Goal: Contribute content: Contribute content

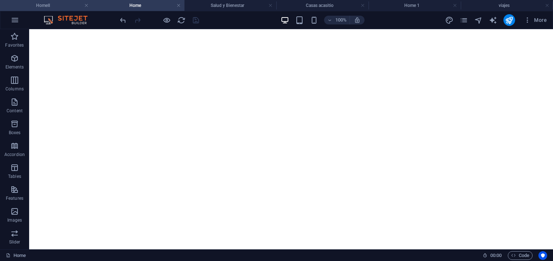
drag, startPoint x: 0, startPoint y: 0, endPoint x: 50, endPoint y: 7, distance: 50.0
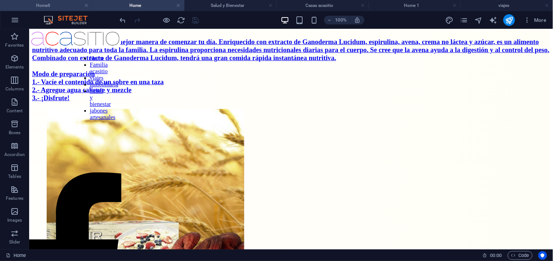
scroll to position [1, 0]
click at [50, 2] on h4 "HomeII" at bounding box center [46, 5] width 92 height 8
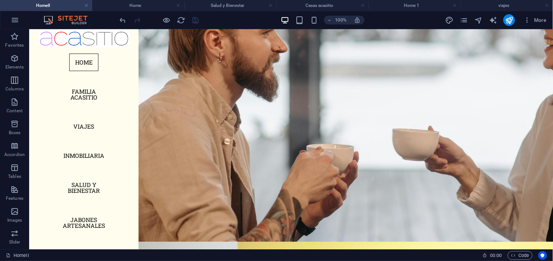
scroll to position [0, 0]
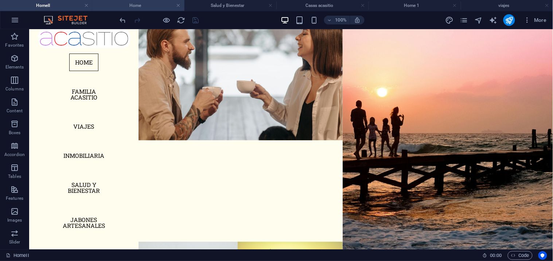
click at [136, 5] on h4 "Home" at bounding box center [138, 5] width 92 height 8
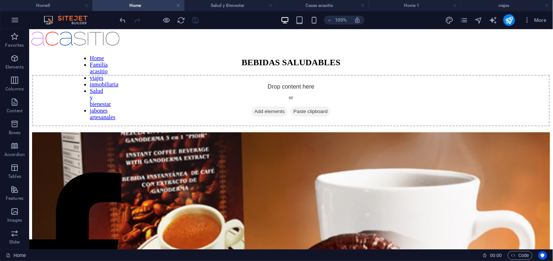
scroll to position [3566, 0]
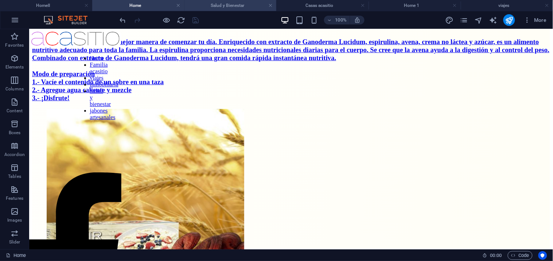
click at [232, 6] on h4 "Salud y Bienestar" at bounding box center [231, 5] width 92 height 8
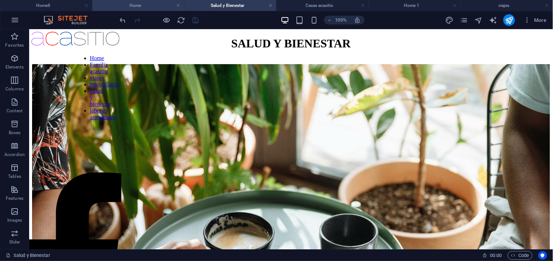
click at [136, 5] on h4 "Home" at bounding box center [138, 5] width 92 height 8
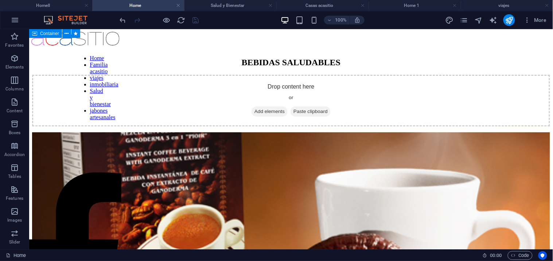
scroll to position [3566, 0]
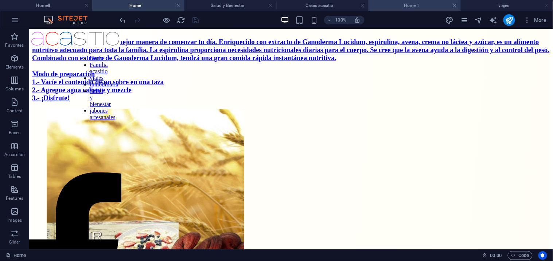
click at [410, 3] on h4 "Home 1" at bounding box center [415, 5] width 92 height 8
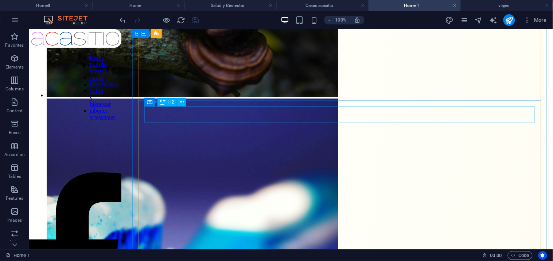
scroll to position [786, 0]
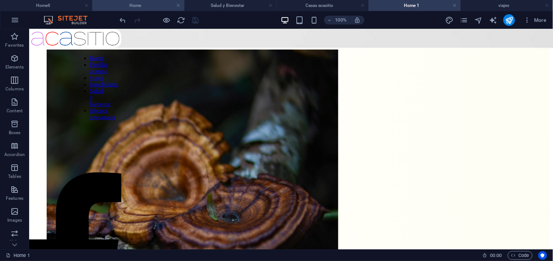
click at [137, 5] on h4 "Home" at bounding box center [138, 5] width 92 height 8
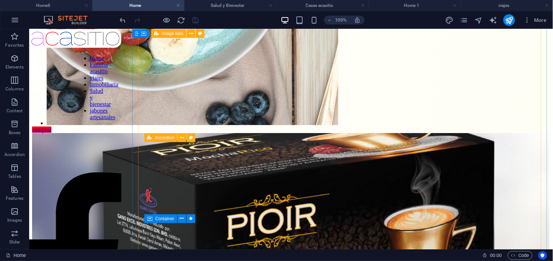
scroll to position [4133, 0]
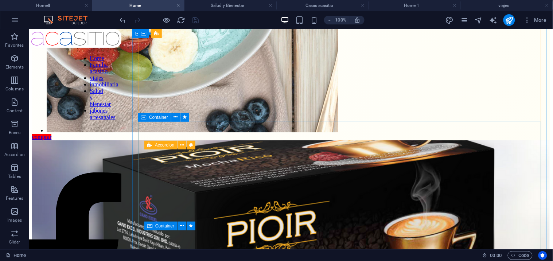
click at [142, 118] on icon at bounding box center [143, 117] width 5 height 9
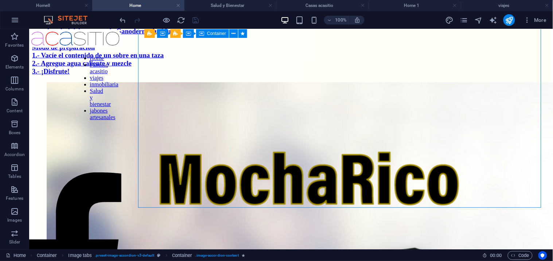
scroll to position [4376, 0]
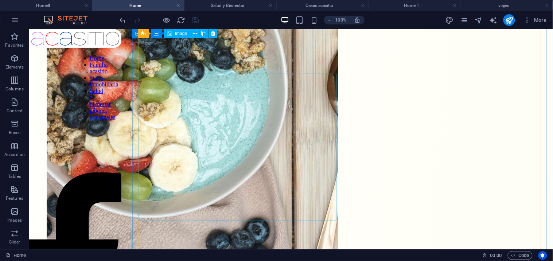
scroll to position [4012, 0]
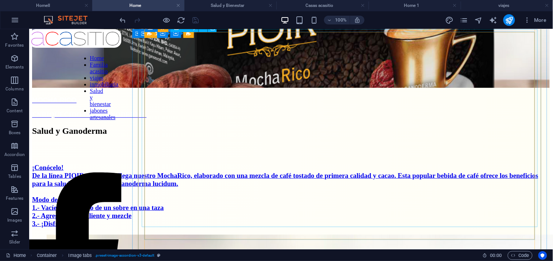
scroll to position [4335, 0]
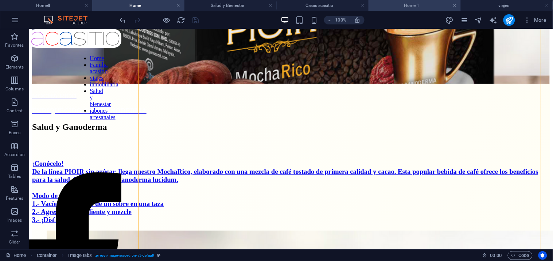
click at [420, 7] on h4 "Home 1" at bounding box center [415, 5] width 92 height 8
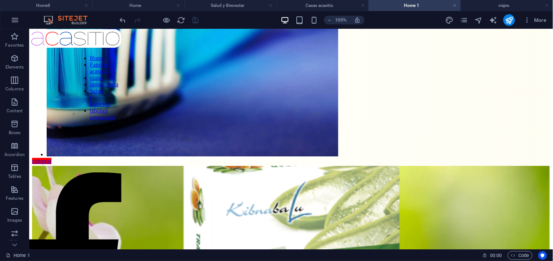
scroll to position [1232, 0]
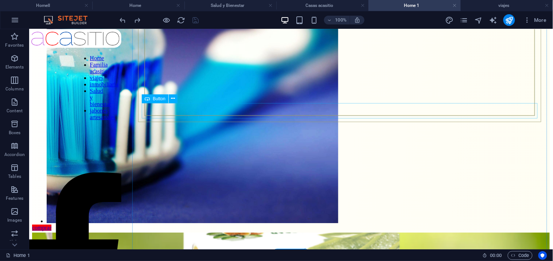
scroll to position [1191, 0]
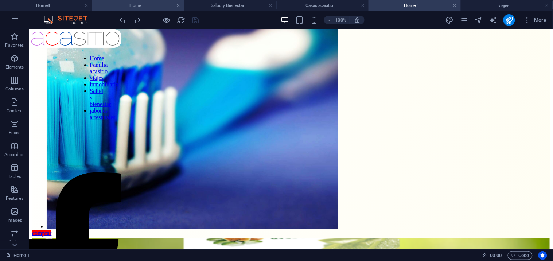
click at [144, 5] on h4 "Home" at bounding box center [138, 5] width 92 height 8
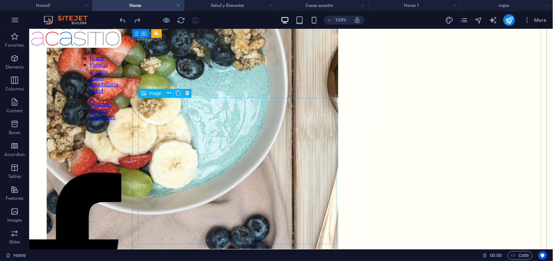
scroll to position [3971, 0]
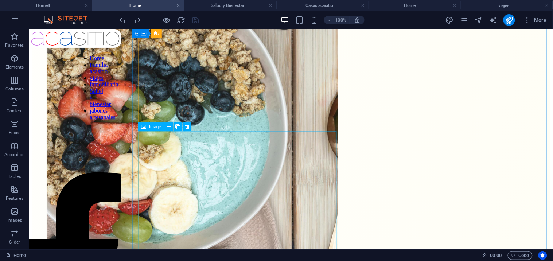
click at [158, 128] on span "Image" at bounding box center [155, 127] width 12 height 4
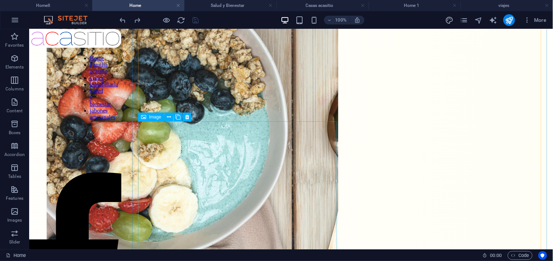
scroll to position [3981, 0]
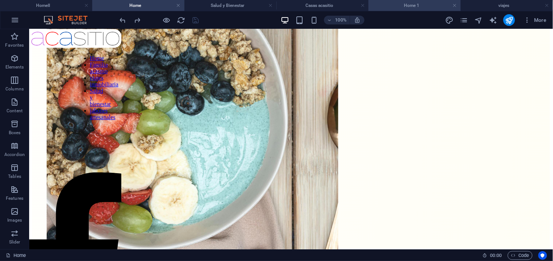
click at [412, 3] on h4 "Home 1" at bounding box center [415, 5] width 92 height 8
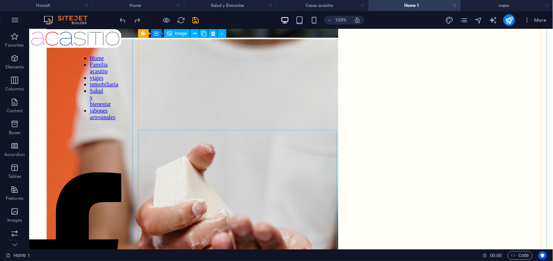
scroll to position [2491, 0]
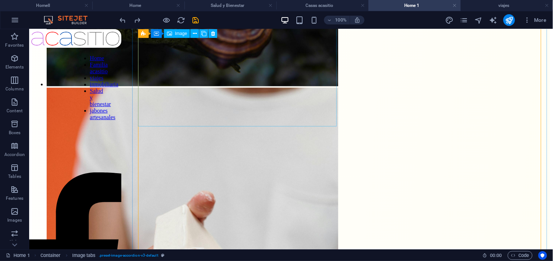
scroll to position [2369, 0]
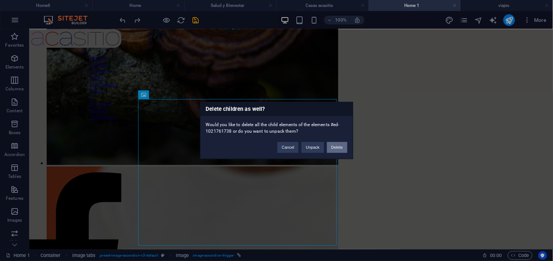
click at [337, 146] on button "Delete" at bounding box center [337, 147] width 20 height 11
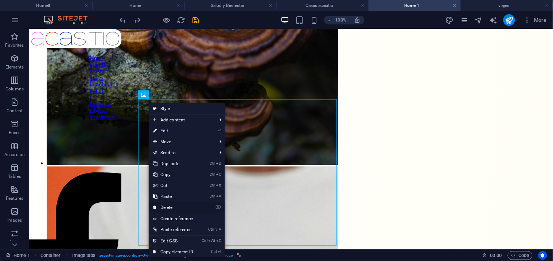
click at [182, 203] on link "⌦ Delete" at bounding box center [173, 207] width 49 height 11
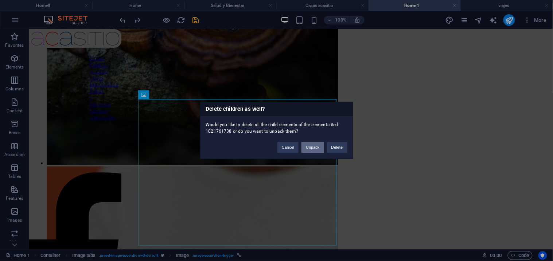
click at [314, 145] on button "Unpack" at bounding box center [313, 147] width 22 height 11
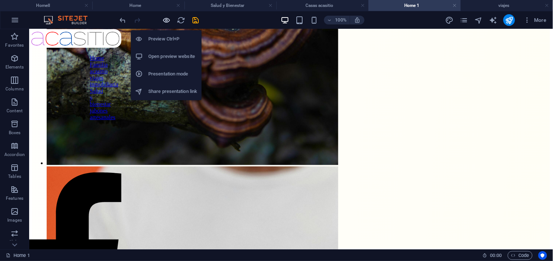
click at [169, 20] on icon "button" at bounding box center [167, 20] width 8 height 8
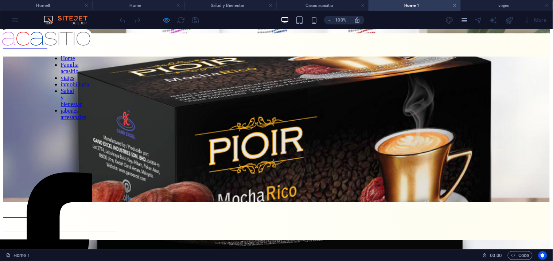
scroll to position [468, 0]
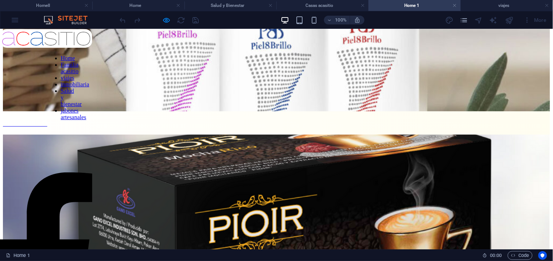
click at [252, 151] on div "PATAS DENTAL ENRIQUECIDO CON GANODERMA Salud y Ganoderma ¡Conócelo! Primera en …" at bounding box center [276, 215] width 547 height 1207
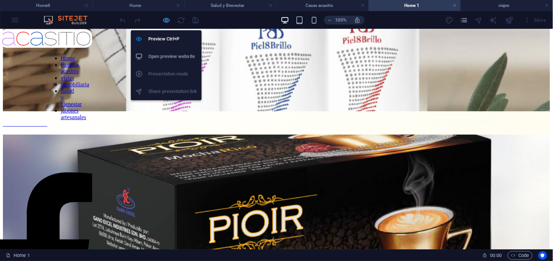
click at [164, 18] on icon "button" at bounding box center [167, 20] width 8 height 8
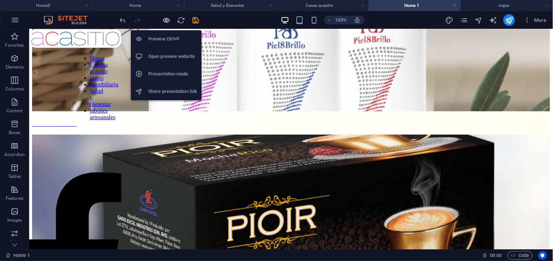
scroll to position [2042, 0]
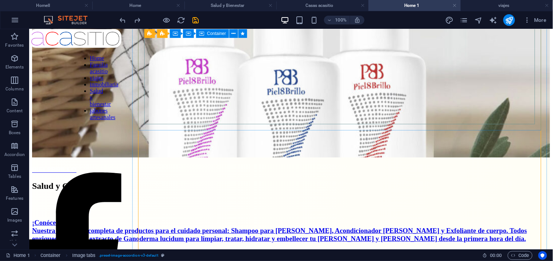
scroll to position [2839, 0]
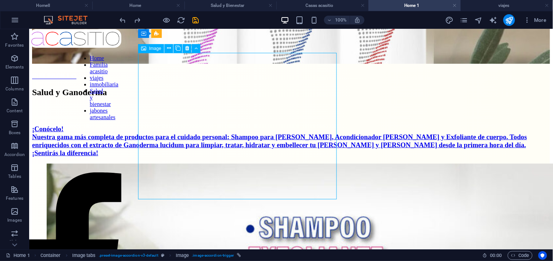
scroll to position [2920, 0]
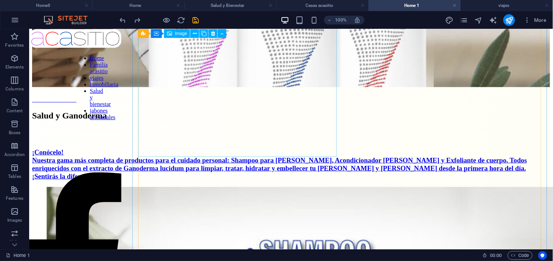
scroll to position [2880, 0]
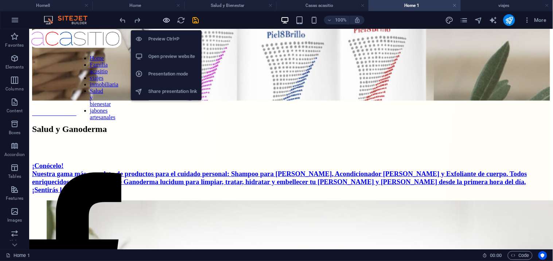
click at [167, 18] on icon "button" at bounding box center [167, 20] width 8 height 8
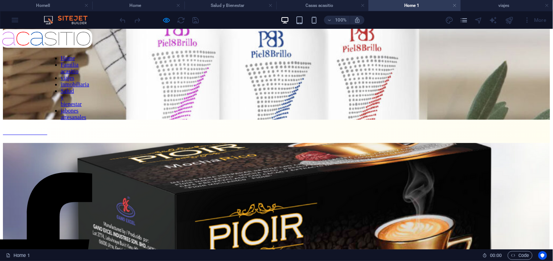
scroll to position [461, 0]
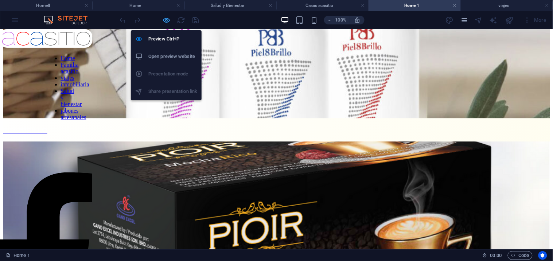
click at [165, 16] on icon "button" at bounding box center [167, 20] width 8 height 8
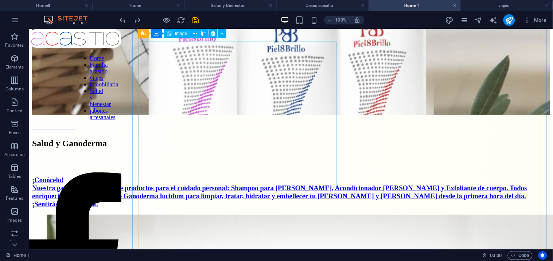
scroll to position [2845, 0]
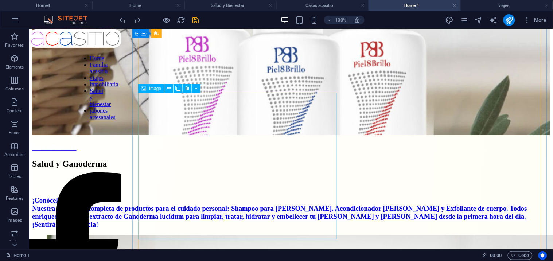
select select "%"
select select "px"
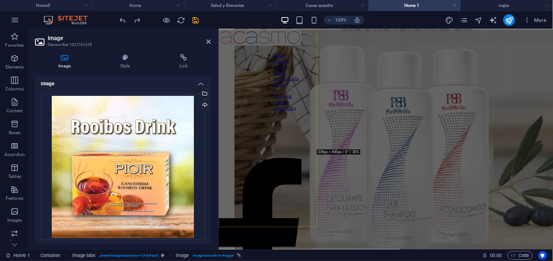
scroll to position [2546, 0]
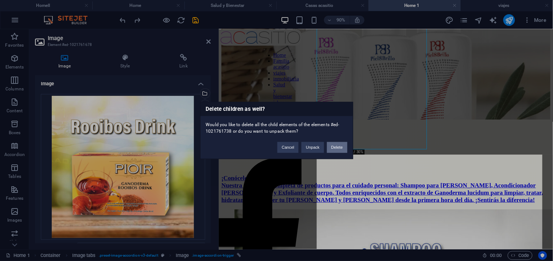
click at [334, 144] on button "Delete" at bounding box center [337, 147] width 20 height 11
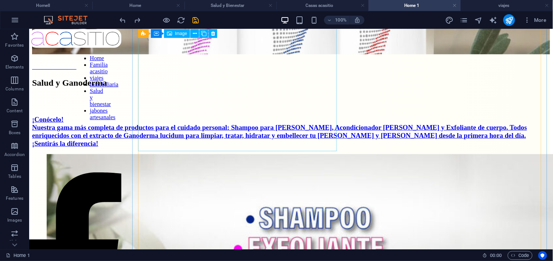
scroll to position [2838, 0]
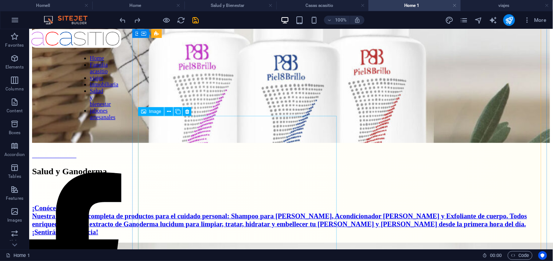
select select "%"
select select "px"
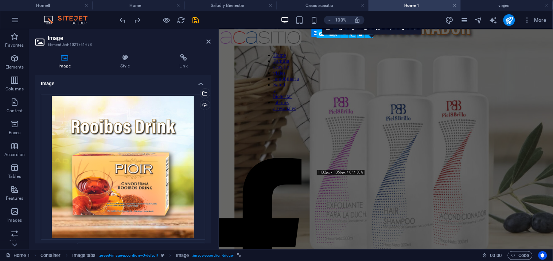
scroll to position [2538, 0]
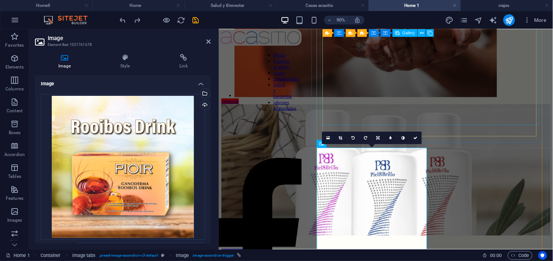
scroll to position [2416, 0]
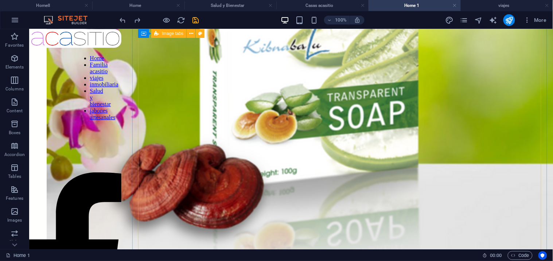
scroll to position [1865, 0]
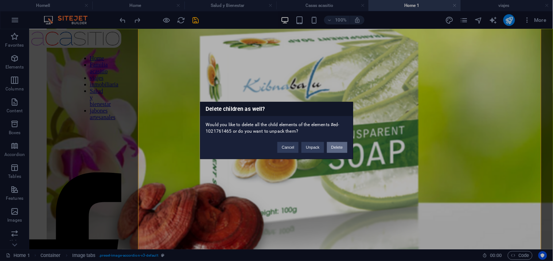
drag, startPoint x: 346, startPoint y: 149, endPoint x: 317, endPoint y: 119, distance: 41.8
click at [346, 149] on button "Delete" at bounding box center [337, 147] width 20 height 11
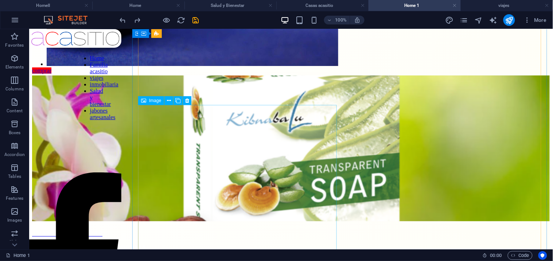
scroll to position [1418, 0]
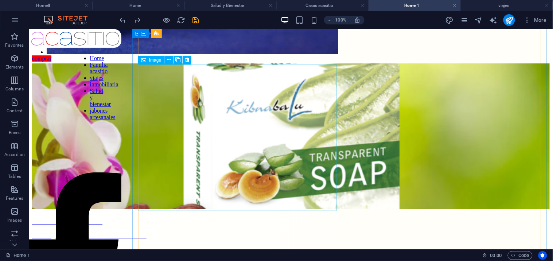
select select "%"
select select "px"
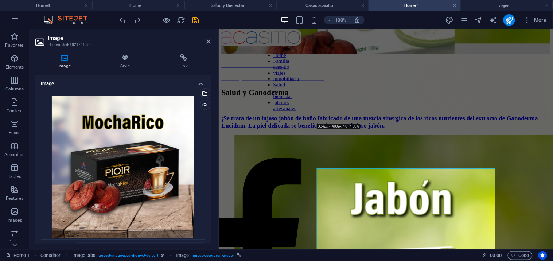
scroll to position [1299, 0]
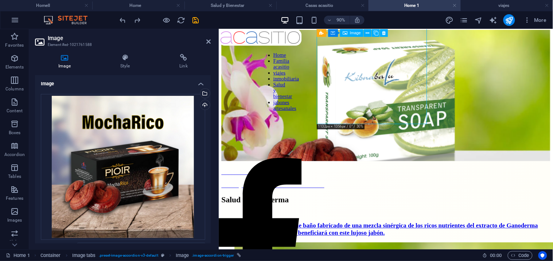
click at [323, 34] on span "Container" at bounding box center [329, 33] width 17 height 4
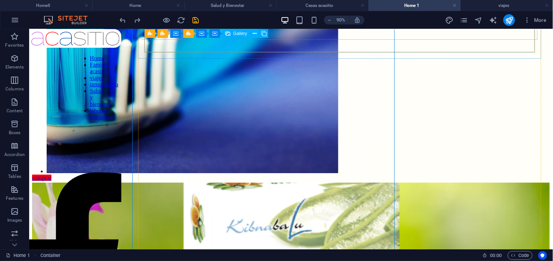
scroll to position [1418, 0]
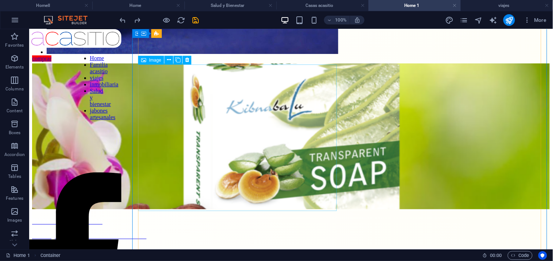
click at [155, 59] on span "Image" at bounding box center [155, 60] width 12 height 4
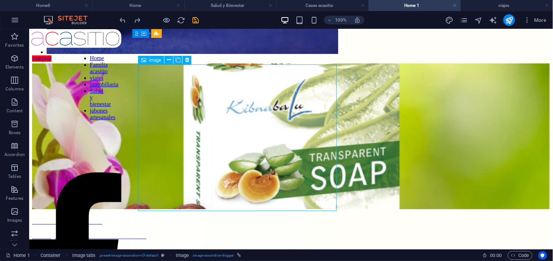
click at [155, 60] on span "Image" at bounding box center [155, 60] width 12 height 4
click at [156, 61] on span "Image" at bounding box center [155, 60] width 12 height 4
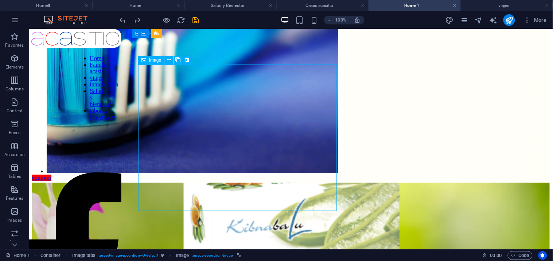
select select "%"
select select "px"
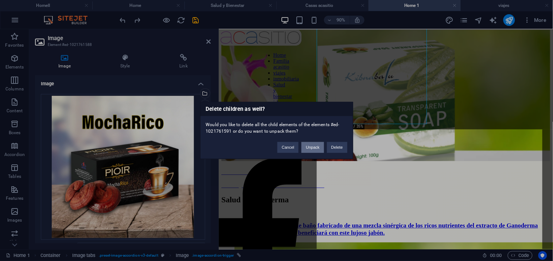
click at [317, 144] on button "Unpack" at bounding box center [313, 147] width 22 height 11
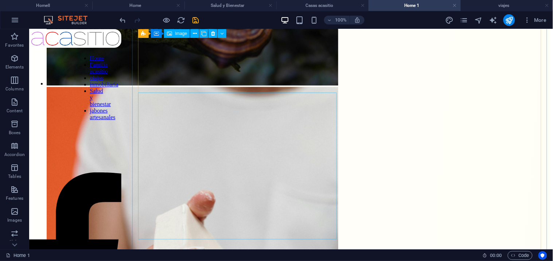
scroll to position [2431, 0]
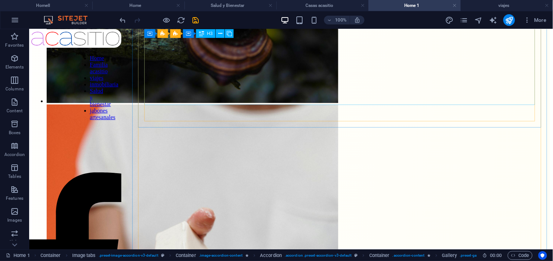
scroll to position [2233, 0]
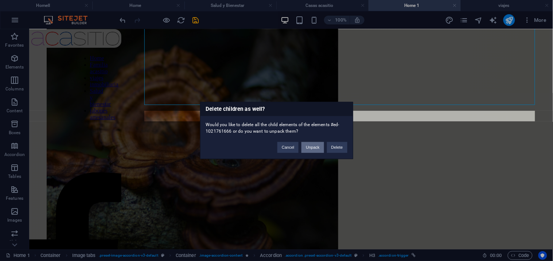
drag, startPoint x: 315, startPoint y: 144, endPoint x: 287, endPoint y: 112, distance: 42.4
click at [315, 143] on button "Unpack" at bounding box center [313, 147] width 22 height 11
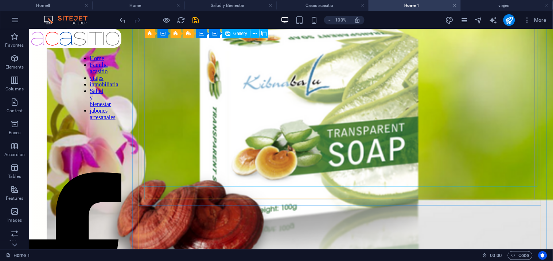
scroll to position [1908, 0]
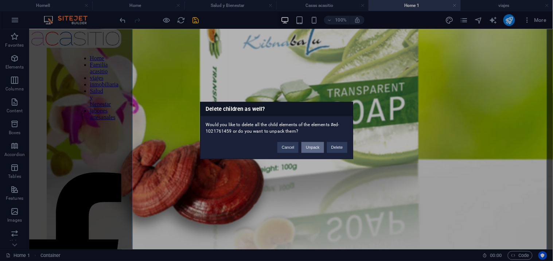
click at [318, 145] on button "Unpack" at bounding box center [313, 147] width 22 height 11
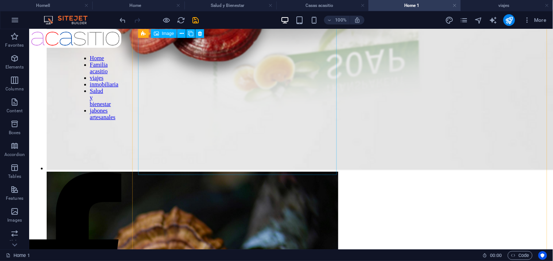
scroll to position [2044, 0]
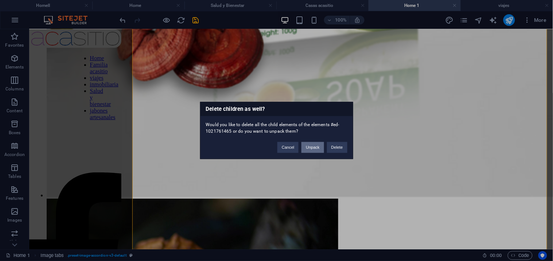
click at [318, 144] on button "Unpack" at bounding box center [313, 147] width 22 height 11
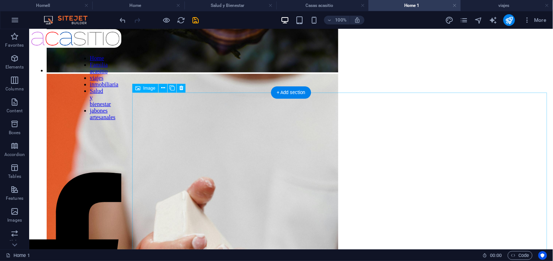
scroll to position [2506, 0]
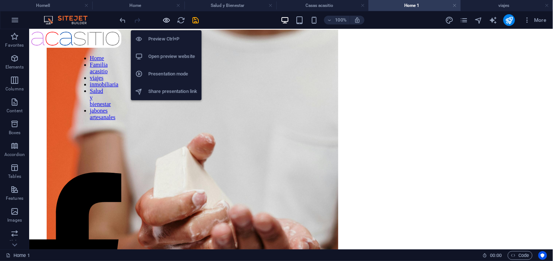
click at [163, 18] on icon "button" at bounding box center [167, 20] width 8 height 8
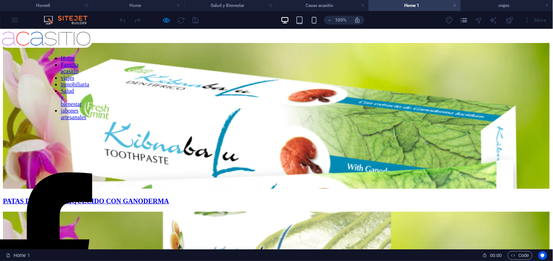
scroll to position [36, 0]
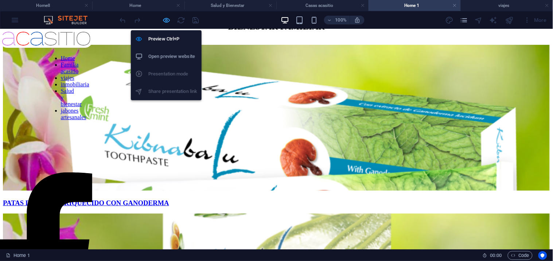
click at [165, 18] on icon "button" at bounding box center [167, 20] width 8 height 8
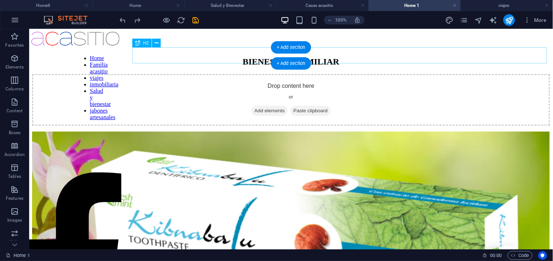
scroll to position [0, 0]
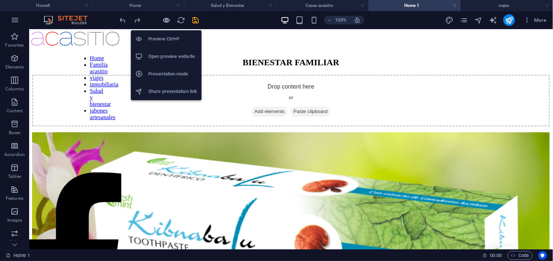
click at [163, 17] on icon "button" at bounding box center [167, 20] width 8 height 8
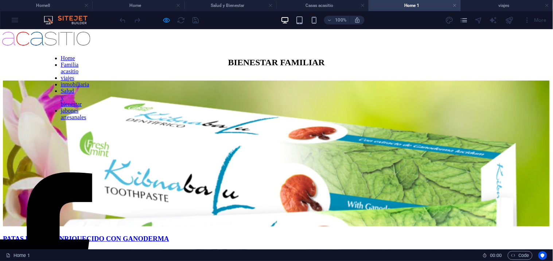
click at [308, 234] on span "PATAS DENTAL ENRIQUECIDO CON GANODERMA" at bounding box center [276, 238] width 547 height 8
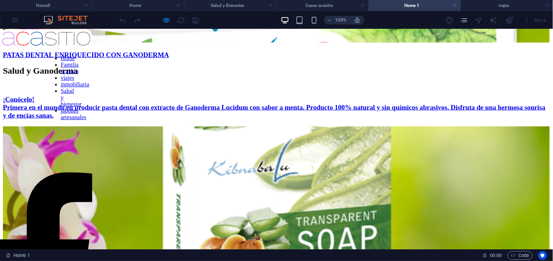
scroll to position [185, 0]
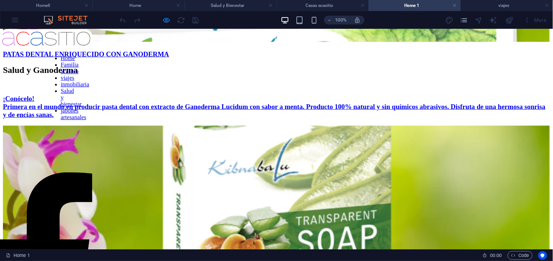
click at [523, 113] on link "¡Conócelo! Primera en el mundo en producir pasta dental con extracto de Ganoder…" at bounding box center [274, 106] width 543 height 24
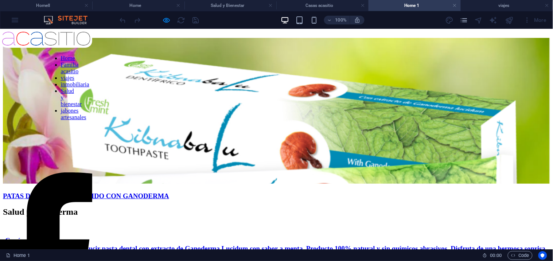
scroll to position [0, 0]
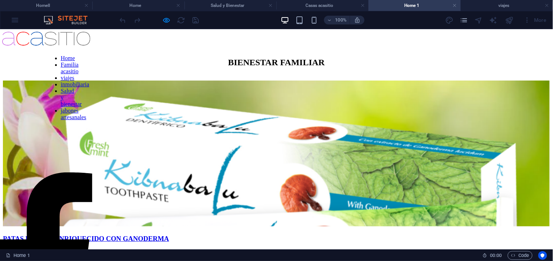
click at [294, 234] on span "PATAS DENTAL ENRIQUECIDO CON GANODERMA" at bounding box center [276, 238] width 547 height 8
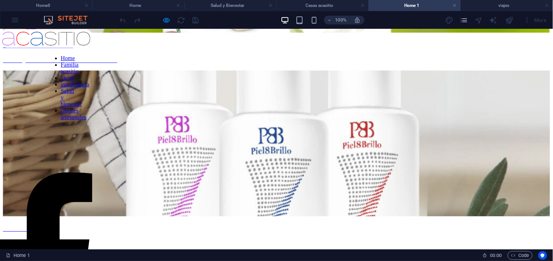
scroll to position [365, 0]
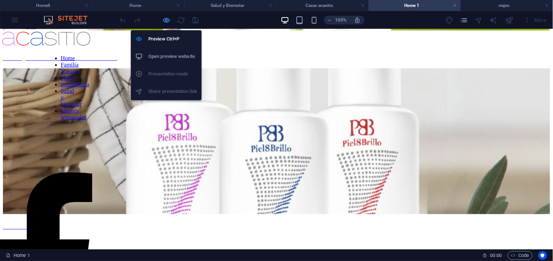
click at [169, 21] on icon "button" at bounding box center [167, 20] width 8 height 8
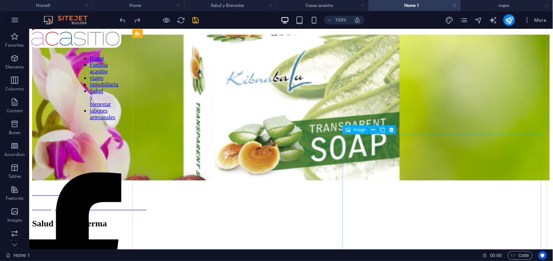
scroll to position [1461, 0]
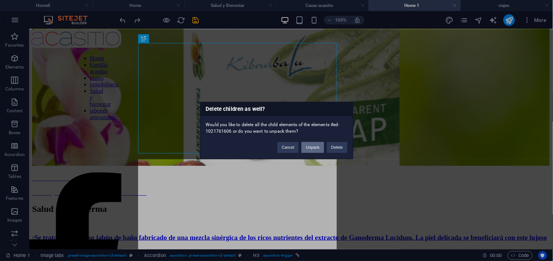
click at [319, 147] on button "Unpack" at bounding box center [313, 147] width 22 height 11
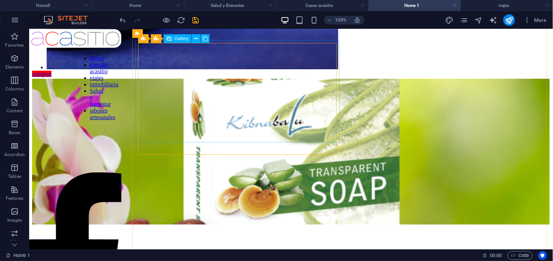
scroll to position [1380, 0]
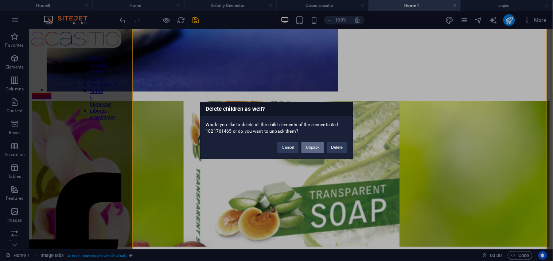
click at [314, 147] on button "Unpack" at bounding box center [313, 147] width 22 height 11
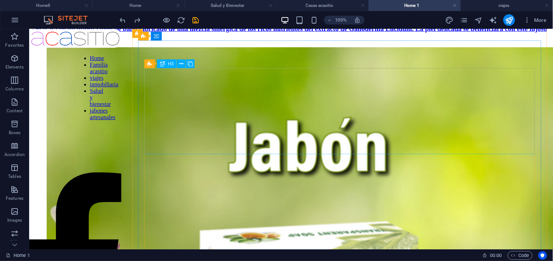
scroll to position [1682, 0]
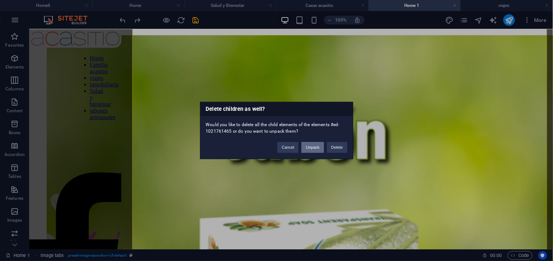
click at [314, 147] on button "Unpack" at bounding box center [313, 147] width 22 height 11
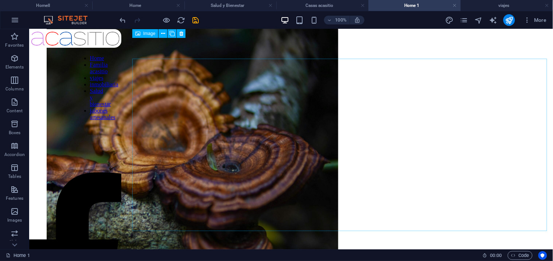
scroll to position [2209, 0]
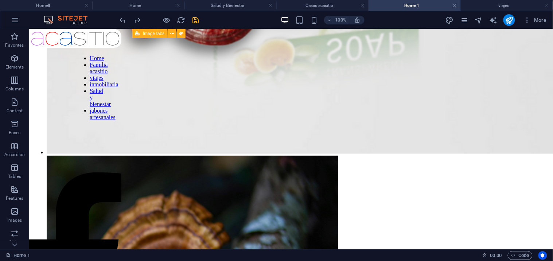
scroll to position [1885, 0]
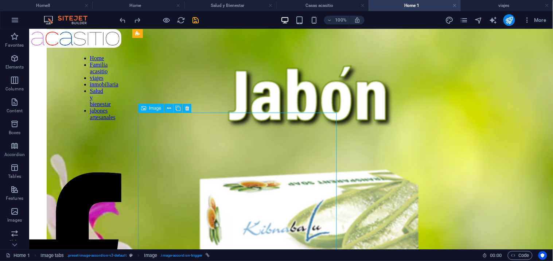
select select "%"
select select "px"
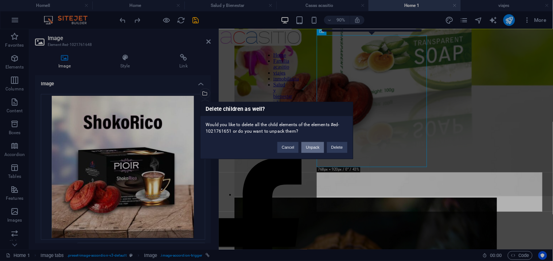
drag, startPoint x: 322, startPoint y: 147, endPoint x: 292, endPoint y: 117, distance: 41.5
click at [322, 147] on button "Unpack" at bounding box center [313, 147] width 22 height 11
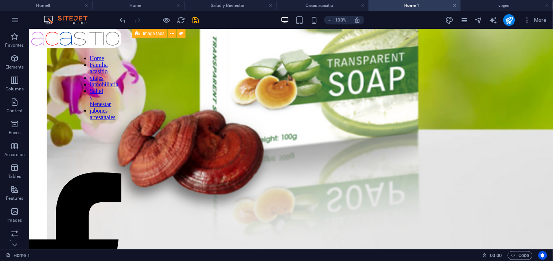
scroll to position [1926, 0]
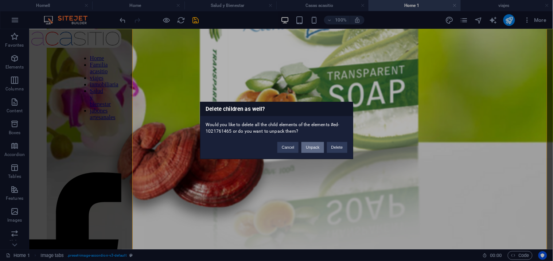
click at [318, 147] on button "Unpack" at bounding box center [313, 147] width 22 height 11
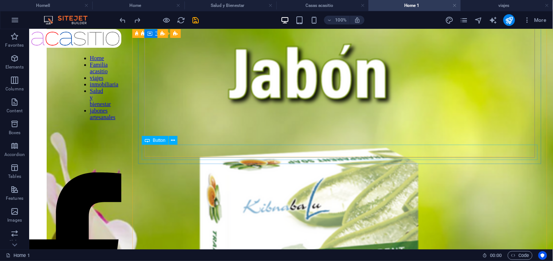
scroll to position [1852, 0]
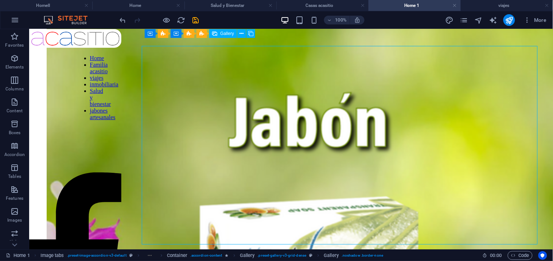
scroll to position [1690, 0]
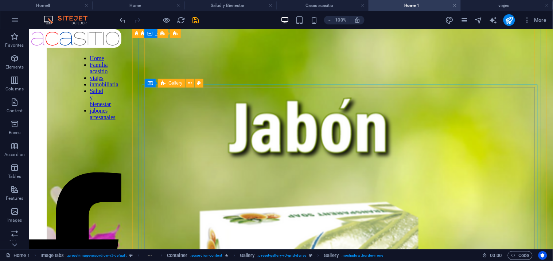
click at [165, 84] on icon at bounding box center [163, 83] width 5 height 9
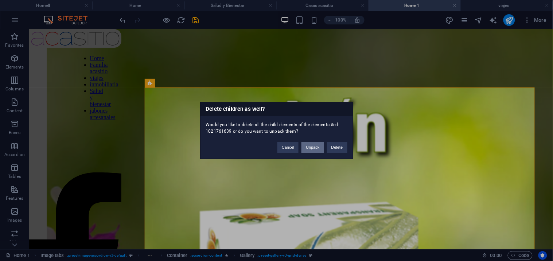
click at [310, 147] on button "Unpack" at bounding box center [313, 147] width 22 height 11
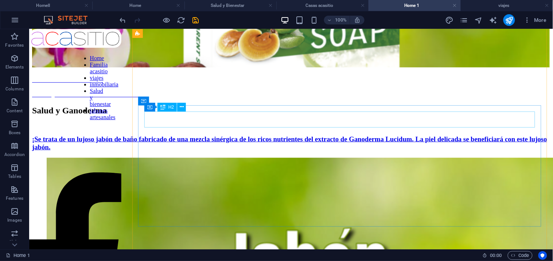
scroll to position [1609, 0]
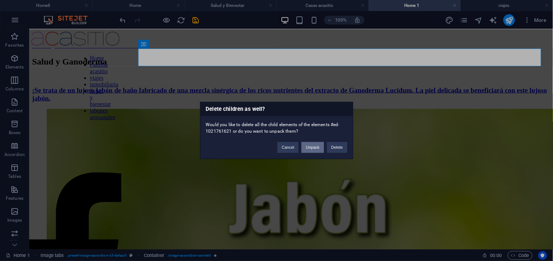
click at [319, 146] on button "Unpack" at bounding box center [313, 147] width 22 height 11
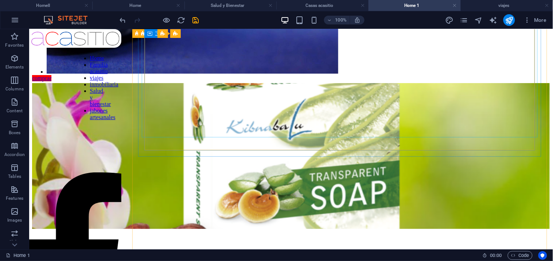
scroll to position [1446, 0]
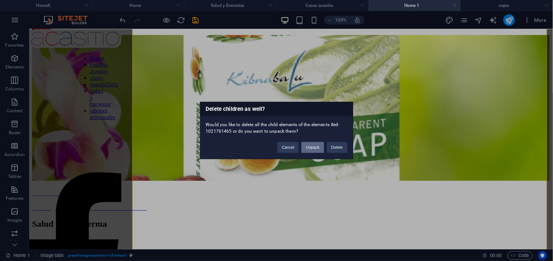
click at [313, 148] on button "Unpack" at bounding box center [313, 147] width 22 height 11
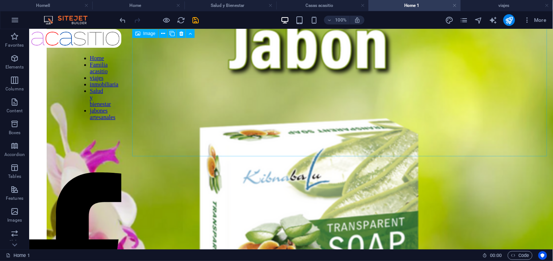
scroll to position [1653, 0]
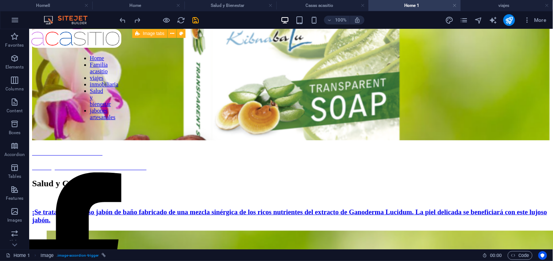
scroll to position [1410, 0]
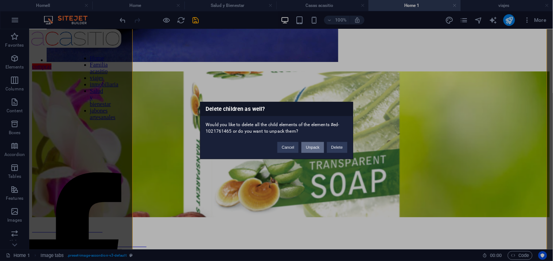
click at [312, 143] on button "Unpack" at bounding box center [313, 147] width 22 height 11
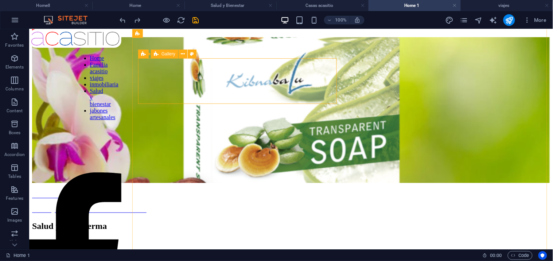
scroll to position [1424, 0]
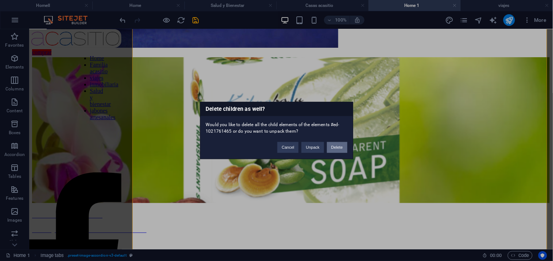
click at [333, 146] on button "Delete" at bounding box center [337, 147] width 20 height 11
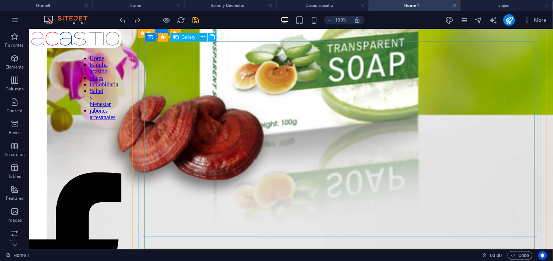
scroll to position [2066, 0]
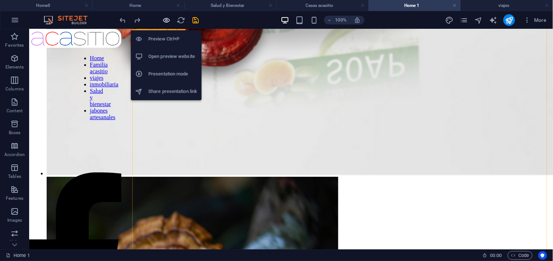
click at [167, 19] on icon "button" at bounding box center [167, 20] width 8 height 8
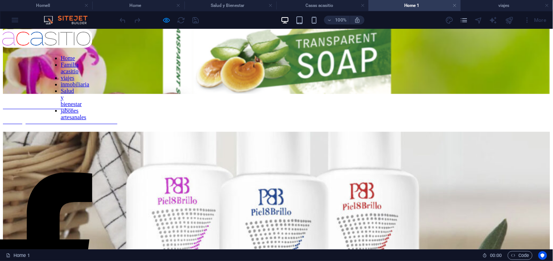
scroll to position [284, 0]
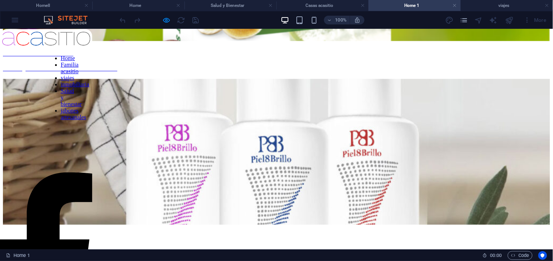
scroll to position [388, 0]
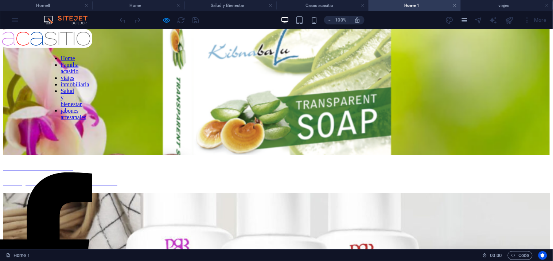
scroll to position [365, 0]
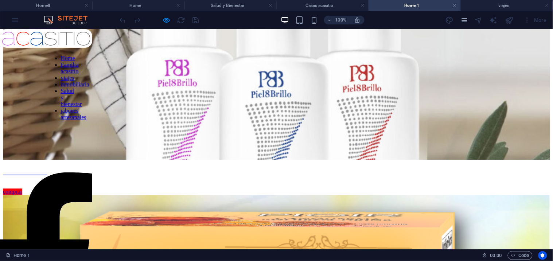
scroll to position [608, 0]
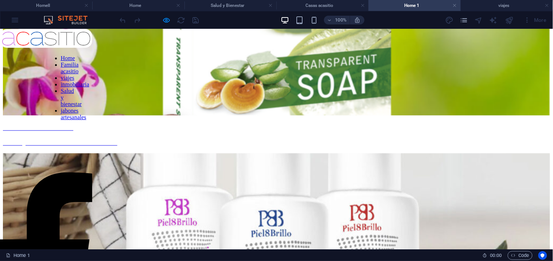
scroll to position [162, 0]
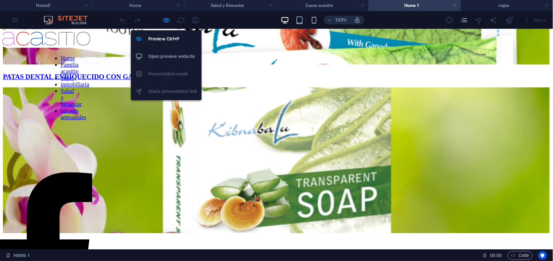
drag, startPoint x: 163, startPoint y: 18, endPoint x: 161, endPoint y: 22, distance: 4.3
click at [163, 18] on icon "button" at bounding box center [167, 20] width 8 height 8
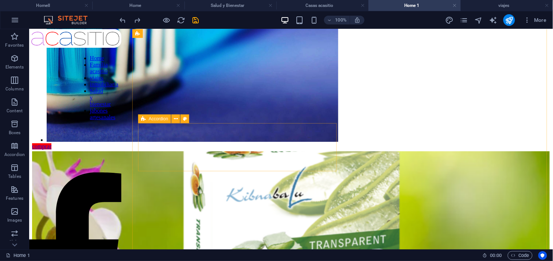
scroll to position [1383, 0]
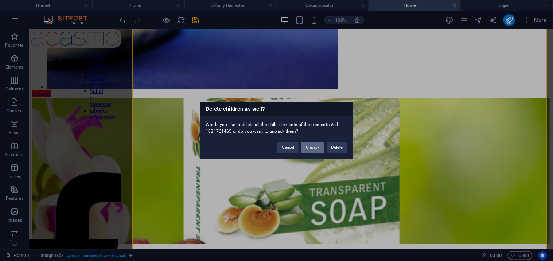
click at [314, 146] on button "Unpack" at bounding box center [313, 147] width 22 height 11
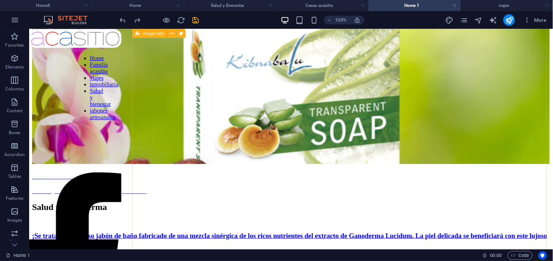
scroll to position [1463, 0]
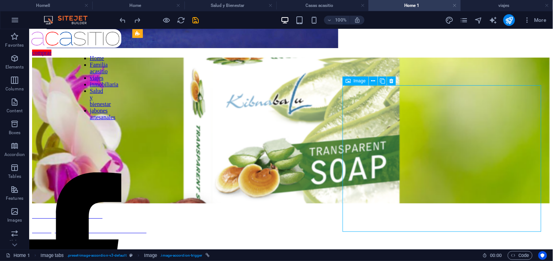
scroll to position [1381, 0]
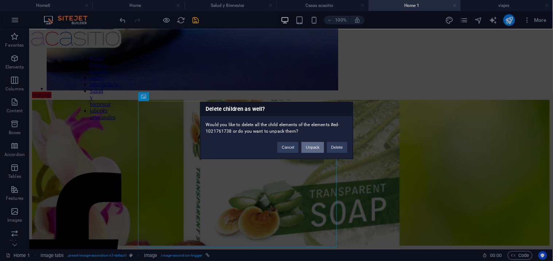
drag, startPoint x: 315, startPoint y: 144, endPoint x: 286, endPoint y: 115, distance: 41.5
click at [315, 144] on button "Unpack" at bounding box center [313, 147] width 22 height 11
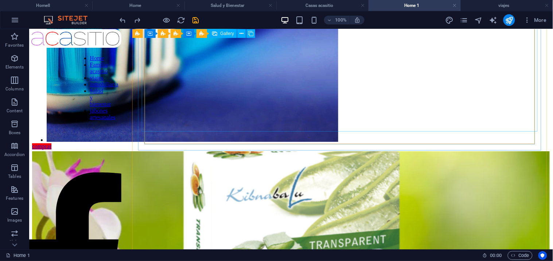
scroll to position [1326, 0]
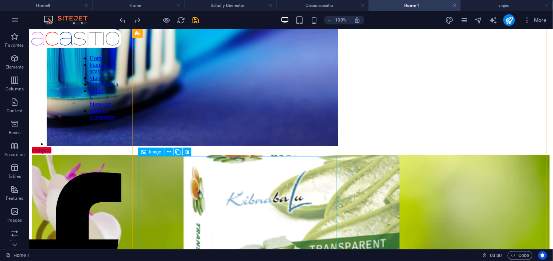
select select "%"
select select "px"
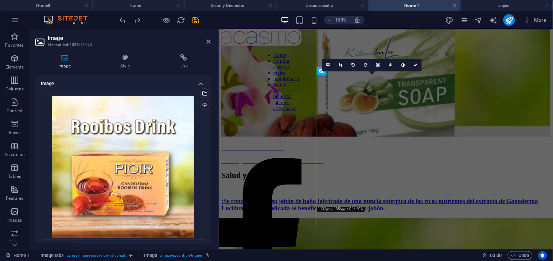
scroll to position [1206, 0]
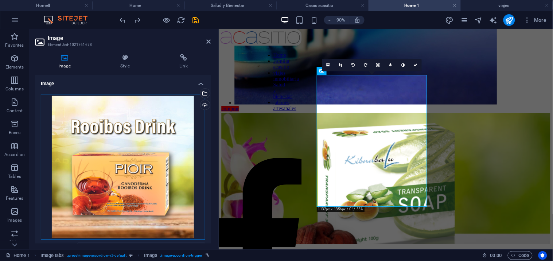
click at [154, 159] on div "Drag files here, click to choose files or select files from Files or our free s…" at bounding box center [123, 167] width 164 height 146
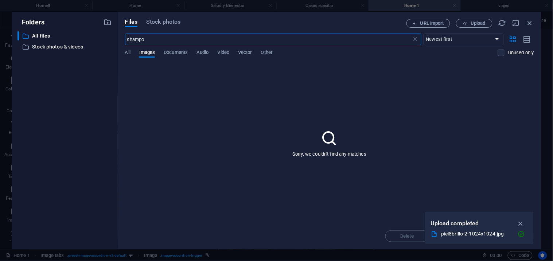
scroll to position [1225, 0]
click at [159, 22] on span "Stock photos" at bounding box center [163, 22] width 34 height 9
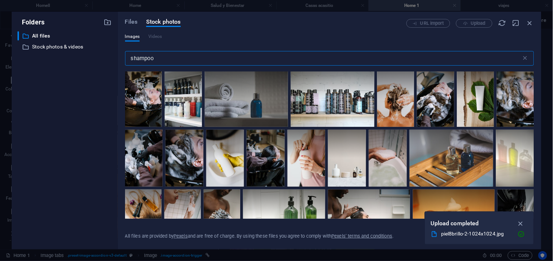
drag, startPoint x: 170, startPoint y: 55, endPoint x: 90, endPoint y: 73, distance: 81.9
click at [90, 72] on div "Folders ​ All files All files ​ Stock photos & videos Stock photos & videos Fil…" at bounding box center [277, 131] width 530 height 238
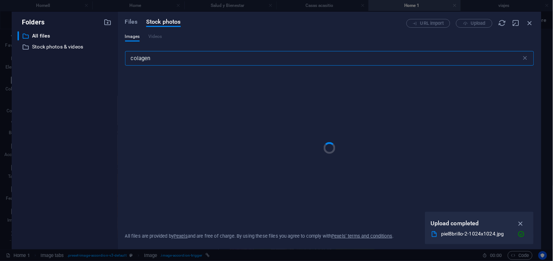
type input "colagen"
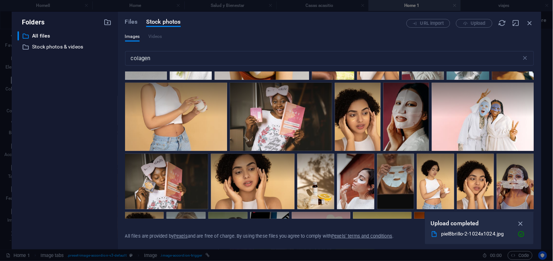
scroll to position [121, 0]
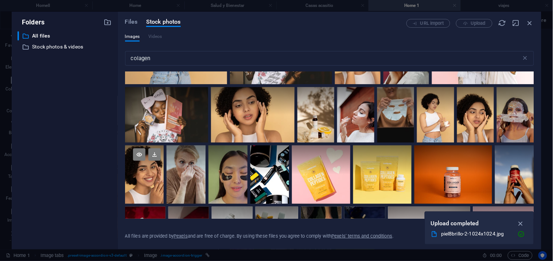
click at [137, 172] on div at bounding box center [144, 160] width 39 height 29
click at [137, 173] on div at bounding box center [144, 160] width 39 height 29
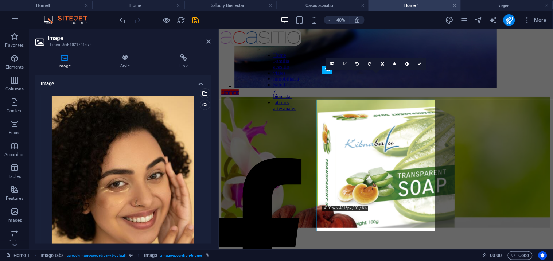
scroll to position [1206, 0]
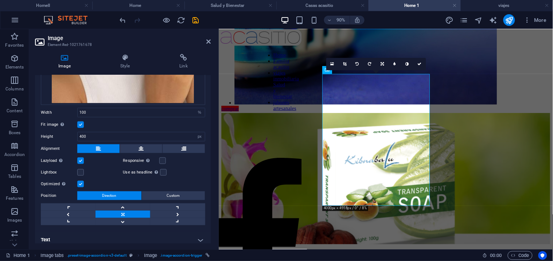
scroll to position [210, 0]
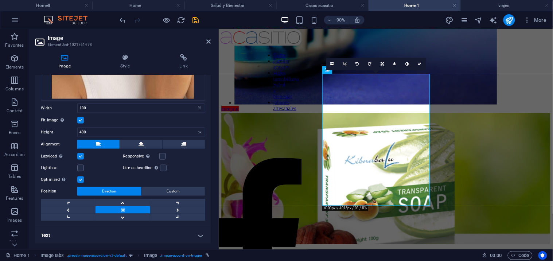
click at [87, 233] on h4 "Text" at bounding box center [123, 236] width 176 height 18
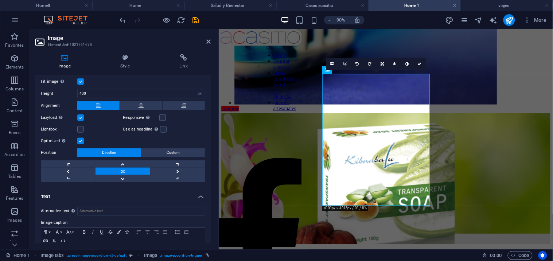
scroll to position [279, 0]
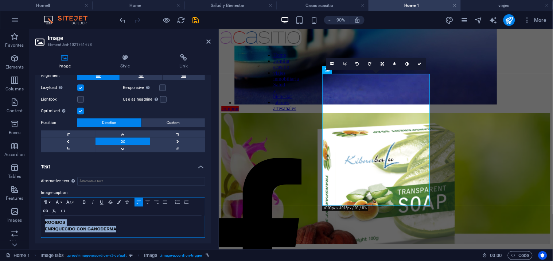
drag, startPoint x: 122, startPoint y: 228, endPoint x: 33, endPoint y: 225, distance: 88.7
click at [34, 225] on div "Image Style Link Image Drag files here, click to choose files or select files f…" at bounding box center [123, 148] width 188 height 201
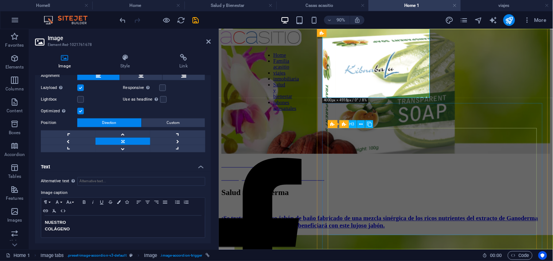
scroll to position [1328, 0]
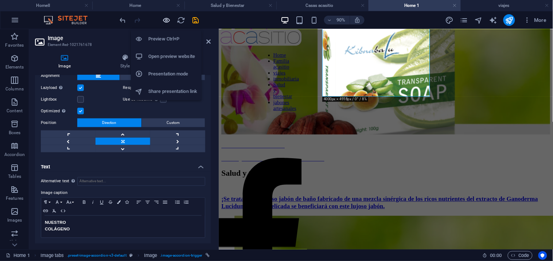
click at [167, 19] on icon "button" at bounding box center [167, 20] width 8 height 8
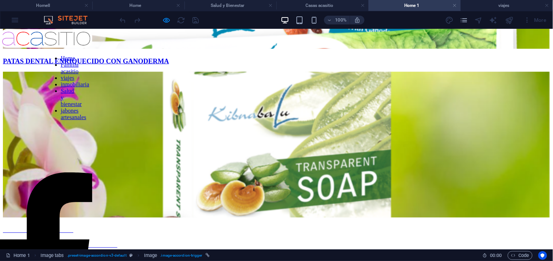
scroll to position [212, 0]
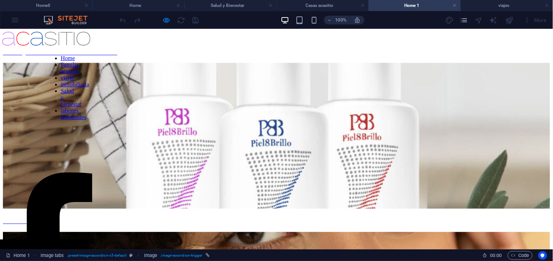
scroll to position [373, 0]
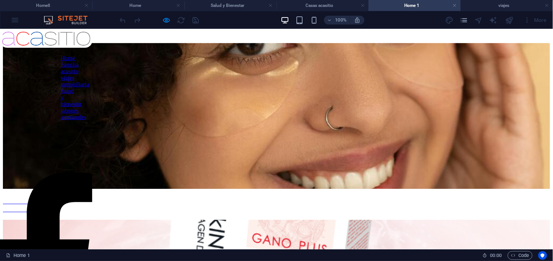
scroll to position [535, 0]
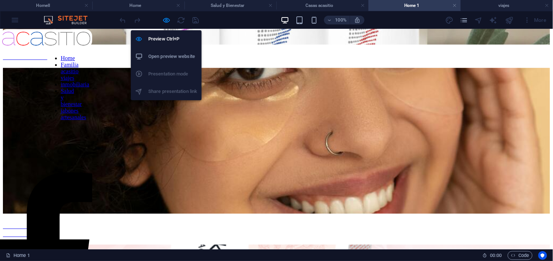
click at [162, 19] on div at bounding box center [160, 20] width 82 height 12
click at [166, 17] on icon "button" at bounding box center [167, 20] width 8 height 8
select select "%"
select select "px"
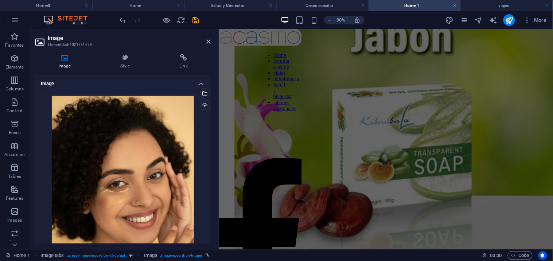
scroll to position [1599, 0]
click at [212, 37] on aside "Image Element #ed-1021761678 Image Style Link Image Drag files here, click to c…" at bounding box center [124, 139] width 190 height 220
click at [210, 39] on icon at bounding box center [209, 42] width 4 height 6
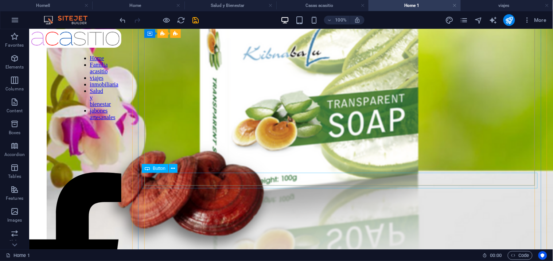
scroll to position [1903, 0]
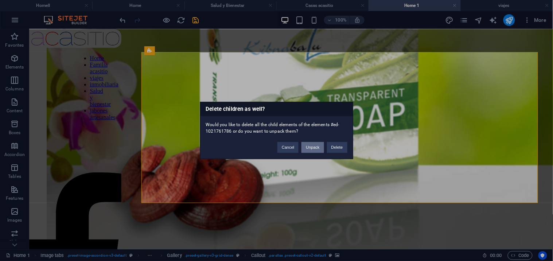
click at [314, 144] on button "Unpack" at bounding box center [313, 147] width 22 height 11
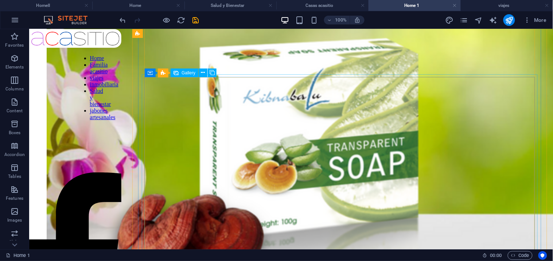
scroll to position [1858, 0]
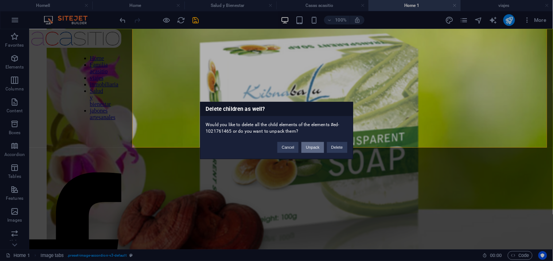
click at [315, 150] on button "Unpack" at bounding box center [313, 147] width 22 height 11
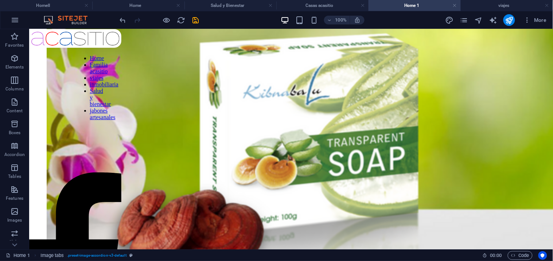
scroll to position [2007, 0]
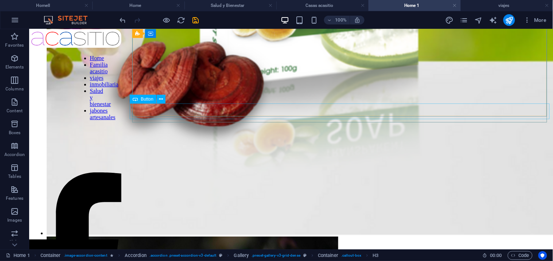
scroll to position [1993, 0]
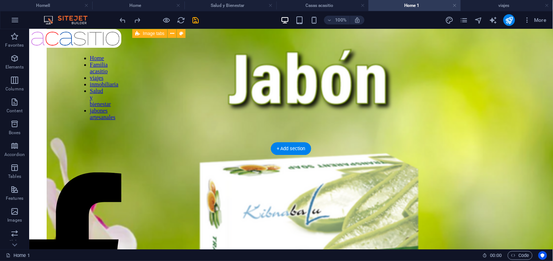
scroll to position [1884, 0]
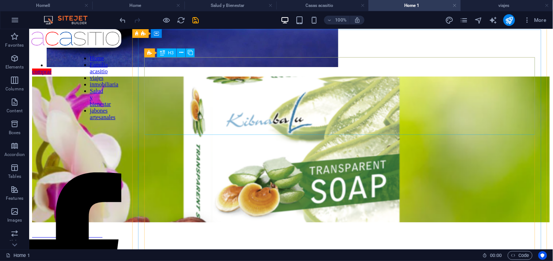
scroll to position [1384, 0]
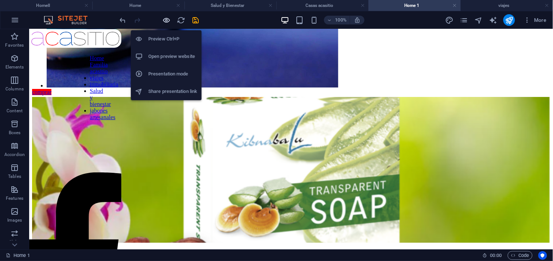
click at [164, 18] on icon "button" at bounding box center [167, 20] width 8 height 8
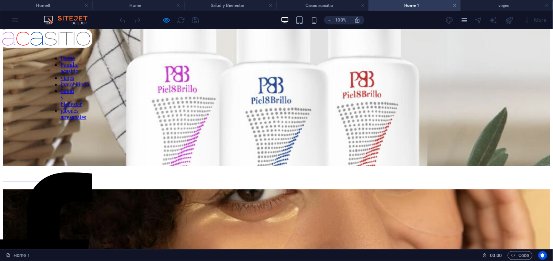
scroll to position [431, 0]
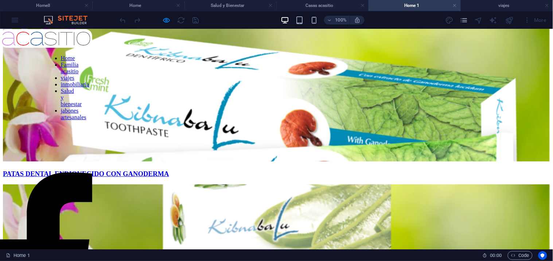
scroll to position [0, 0]
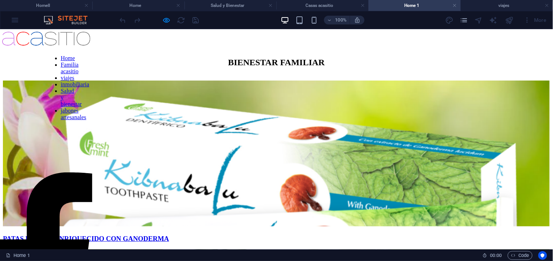
click at [195, 22] on div at bounding box center [160, 20] width 82 height 12
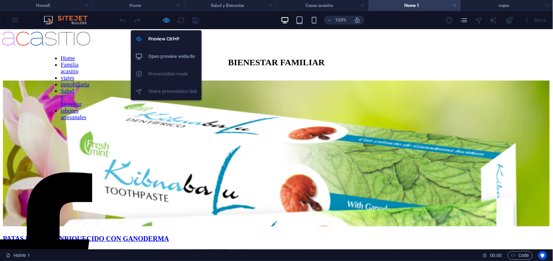
click at [163, 17] on icon "button" at bounding box center [167, 20] width 8 height 8
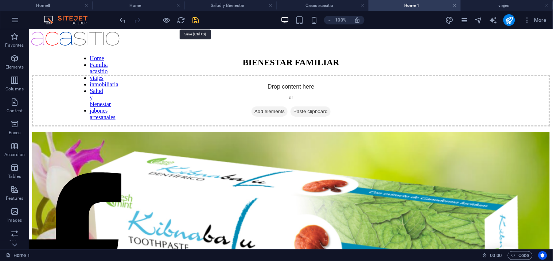
click at [195, 17] on icon "save" at bounding box center [196, 20] width 8 height 8
click at [511, 18] on icon "publish" at bounding box center [509, 20] width 8 height 8
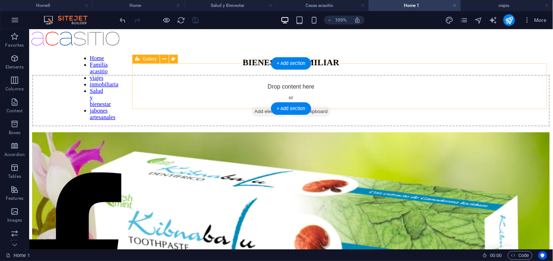
click at [402, 103] on div "Drop content here or Add elements Paste clipboard" at bounding box center [291, 100] width 518 height 52
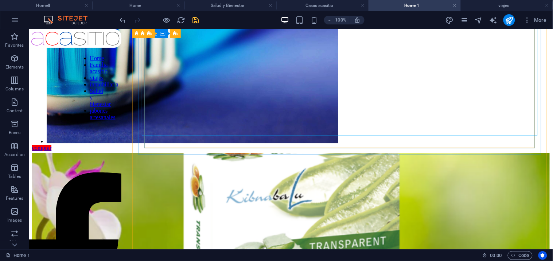
scroll to position [1418, 0]
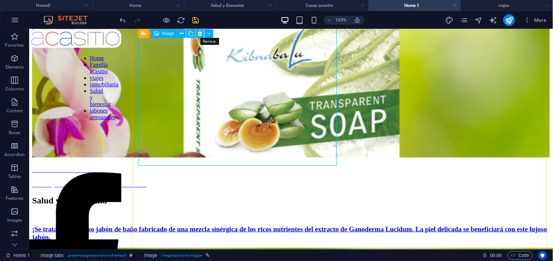
click at [199, 35] on icon at bounding box center [200, 34] width 4 height 8
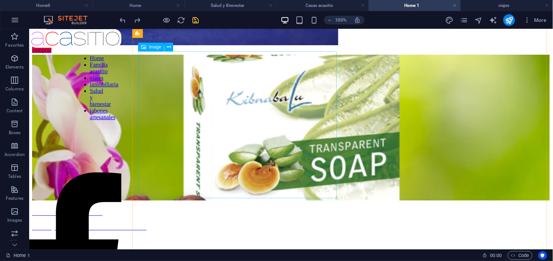
scroll to position [1387, 0]
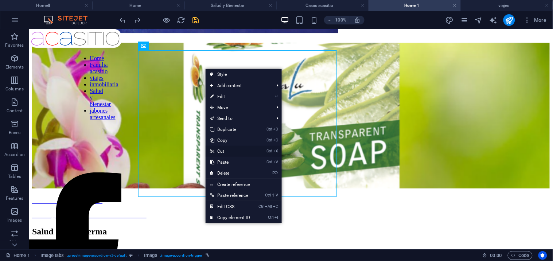
click at [245, 150] on link "Ctrl X Cut" at bounding box center [230, 151] width 49 height 11
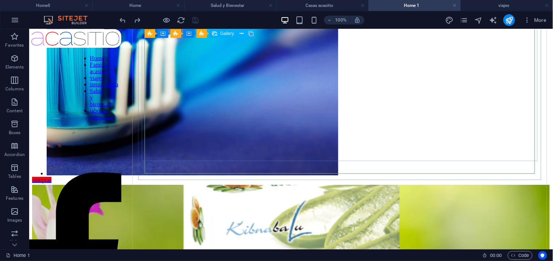
scroll to position [1499, 0]
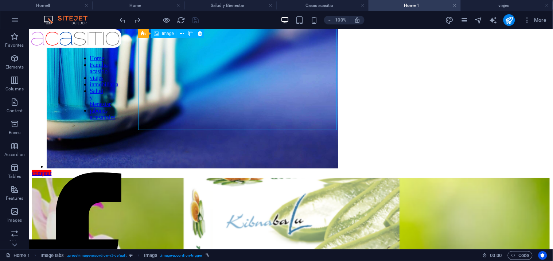
select select "%"
select select "px"
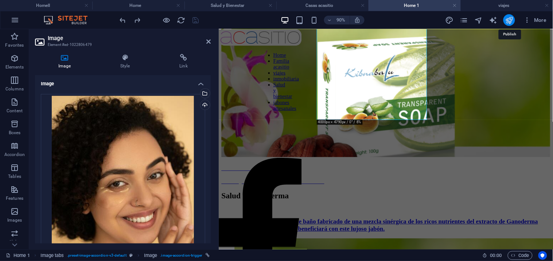
click at [510, 20] on icon "publish" at bounding box center [509, 20] width 8 height 8
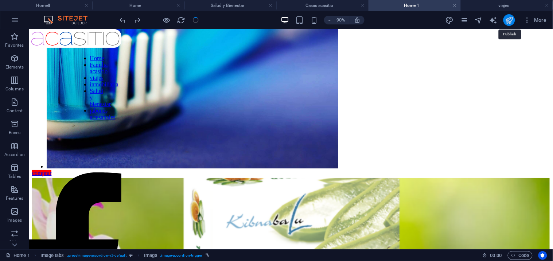
scroll to position [1499, 0]
